Goal: Information Seeking & Learning: Learn about a topic

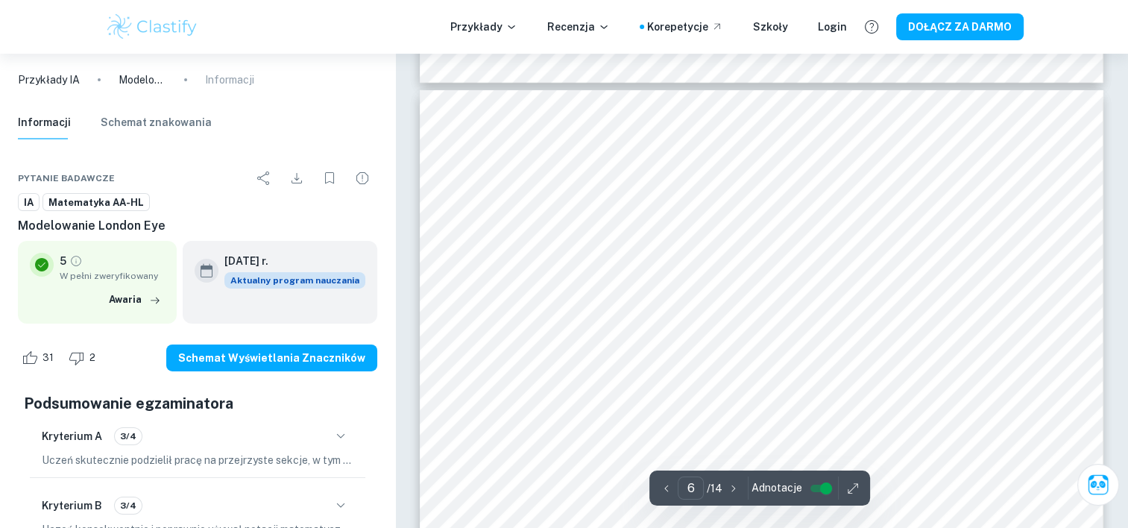
scroll to position [5443, 0]
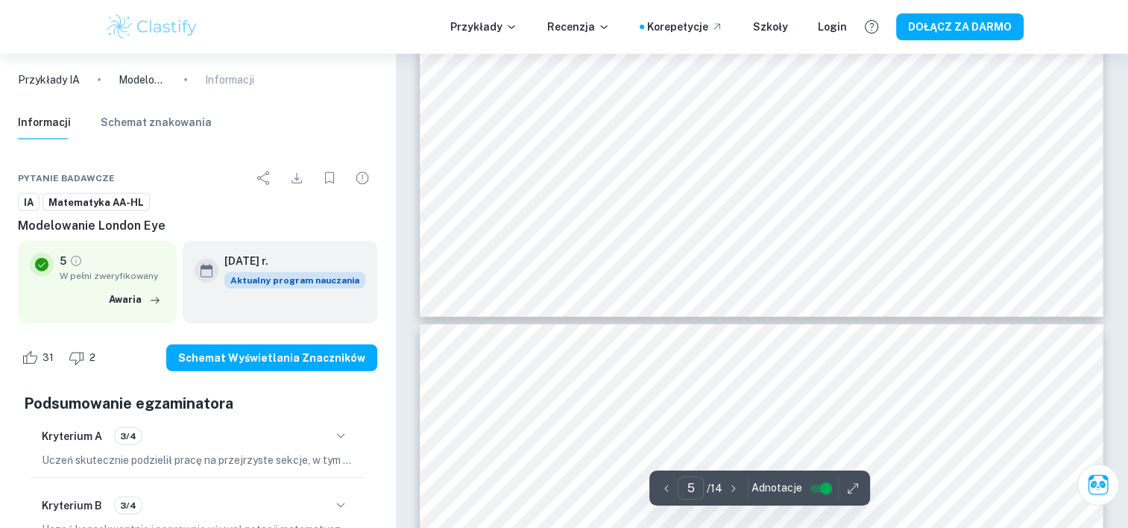
type input "4"
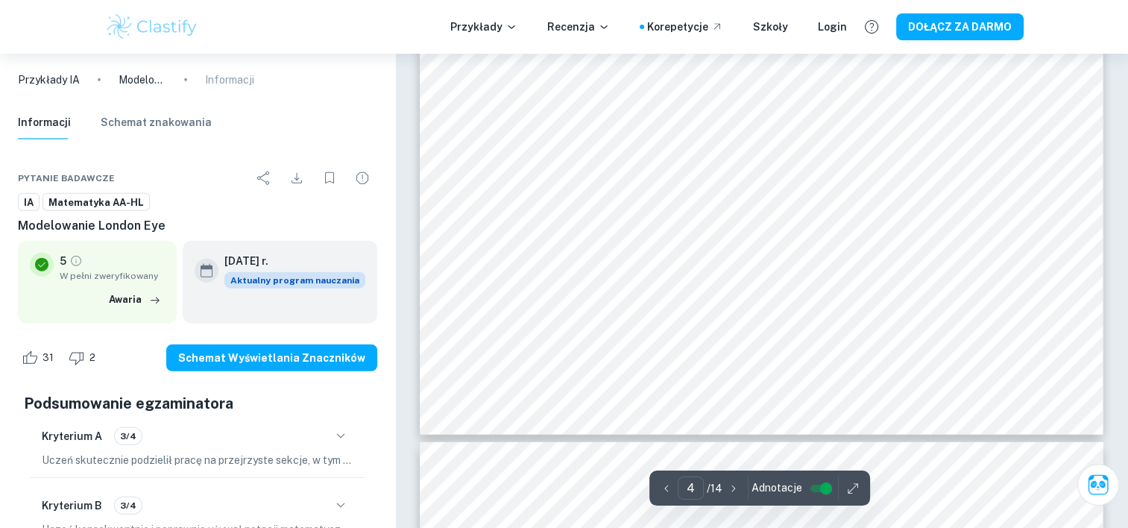
scroll to position [3728, 0]
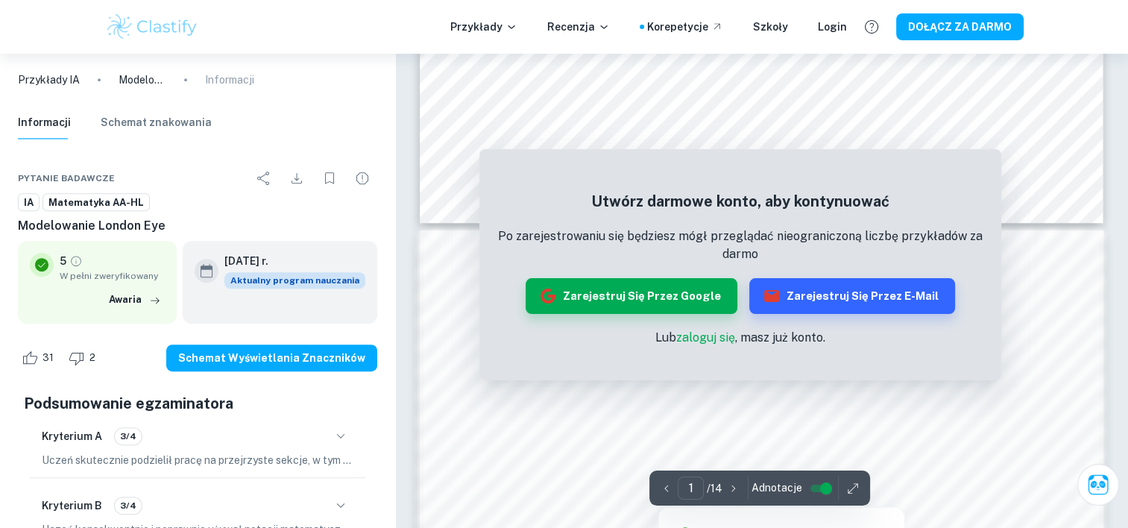
scroll to position [820, 0]
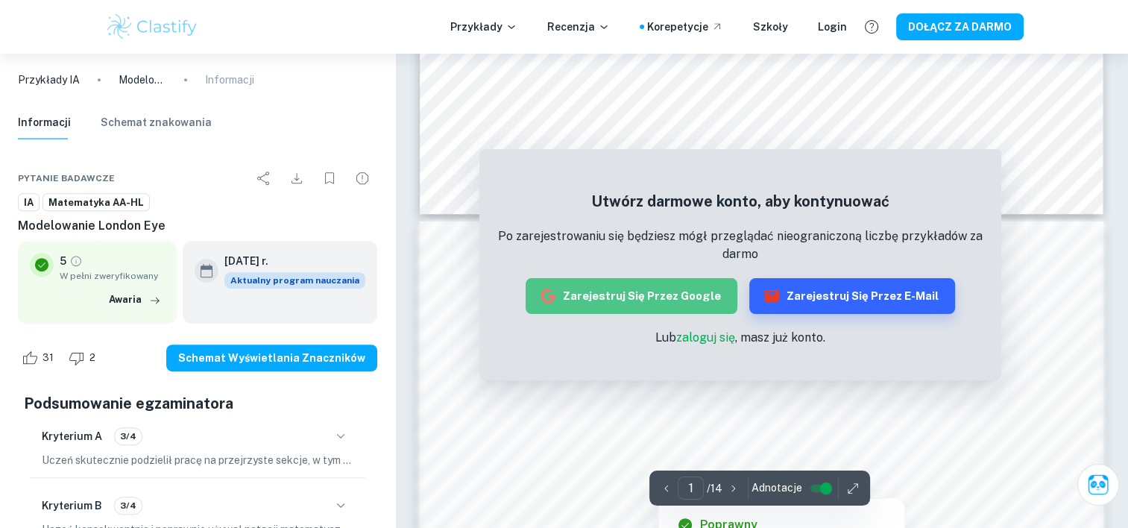
click at [638, 286] on font "Zarejestruj się przez Google" at bounding box center [642, 295] width 158 height 19
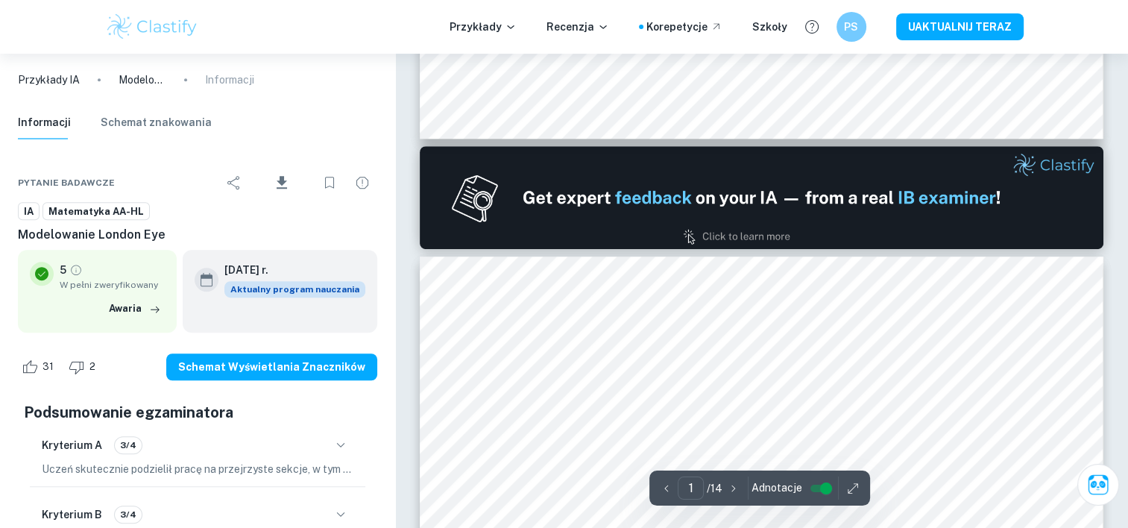
type input "2"
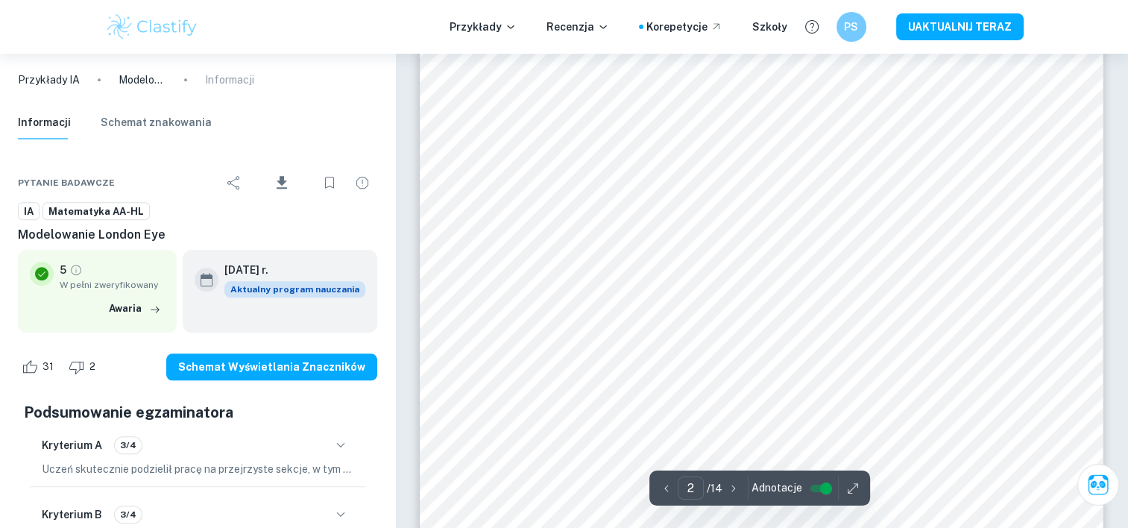
scroll to position [1342, 0]
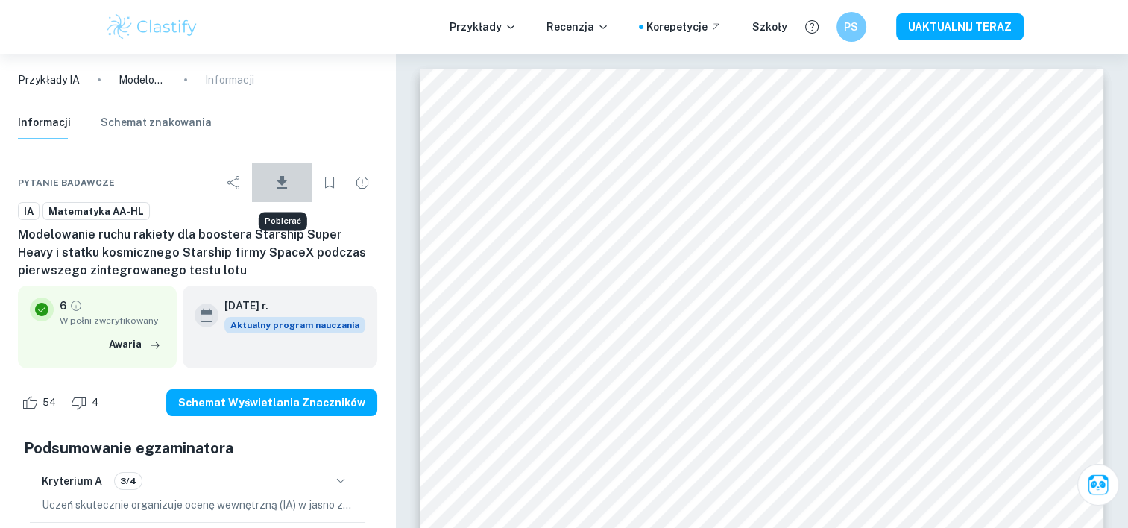
click at [284, 182] on icon "Pobierać" at bounding box center [282, 182] width 10 height 13
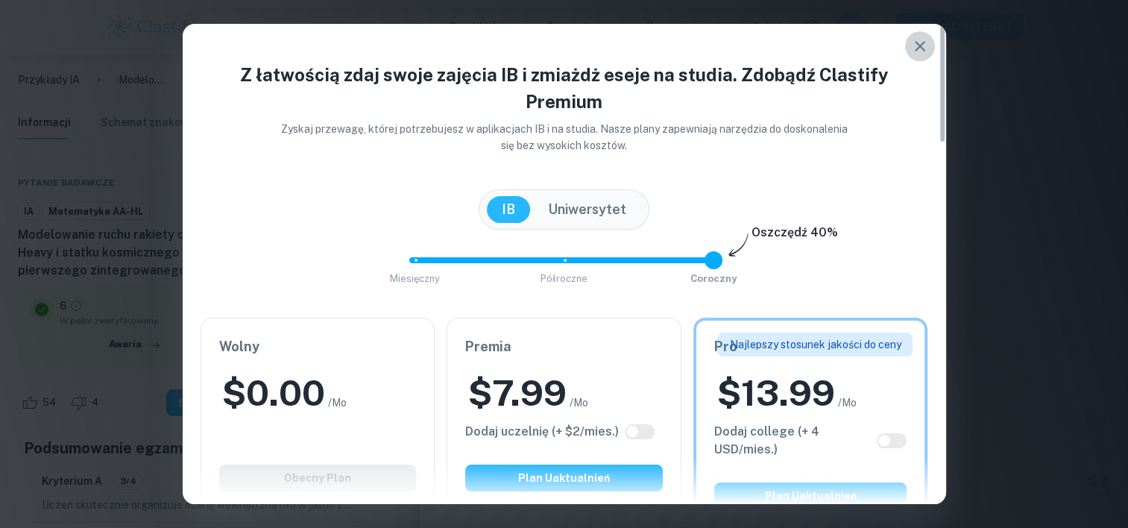
click at [919, 45] on icon "button" at bounding box center [920, 46] width 10 height 10
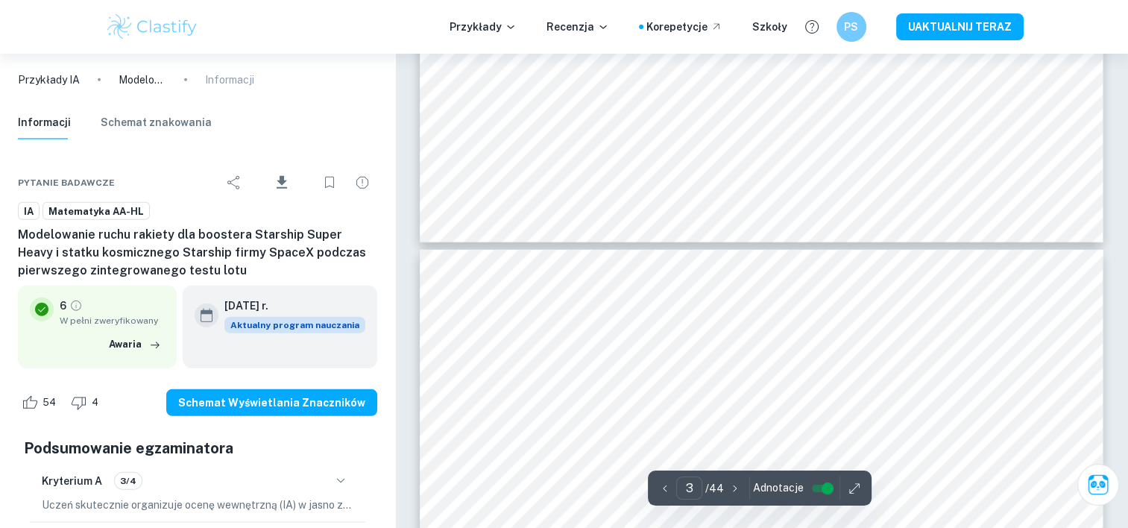
scroll to position [919, 0]
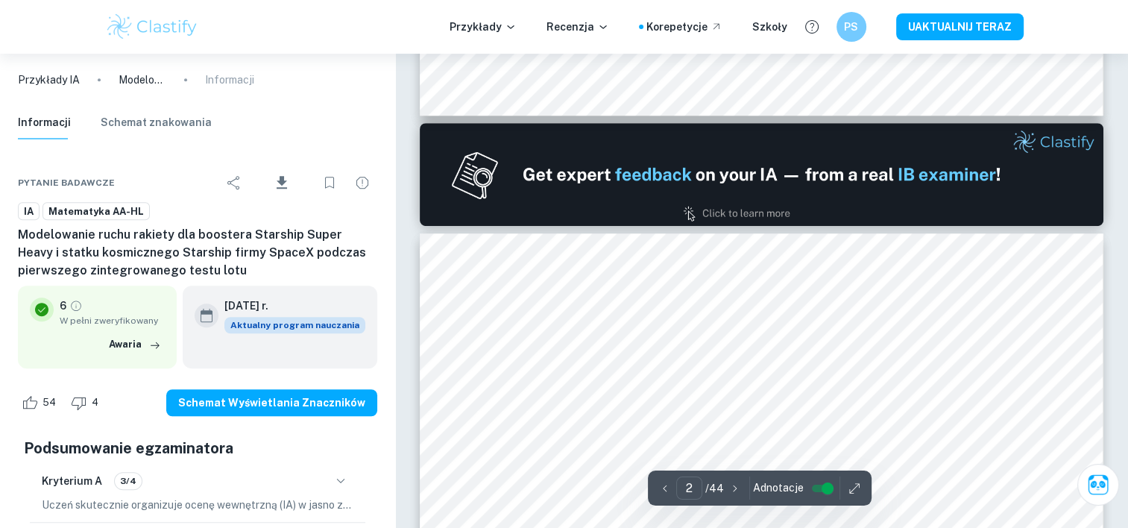
type input "1"
